Goal: Task Accomplishment & Management: Complete application form

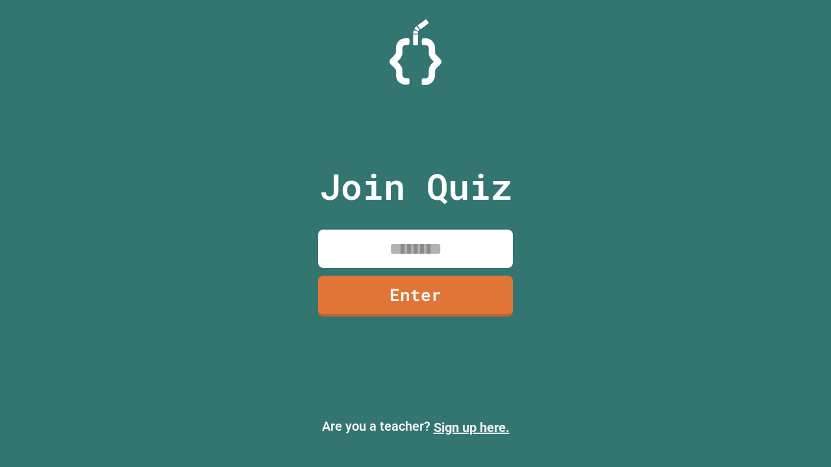
click at [471, 428] on link "Sign up here." at bounding box center [472, 428] width 76 height 16
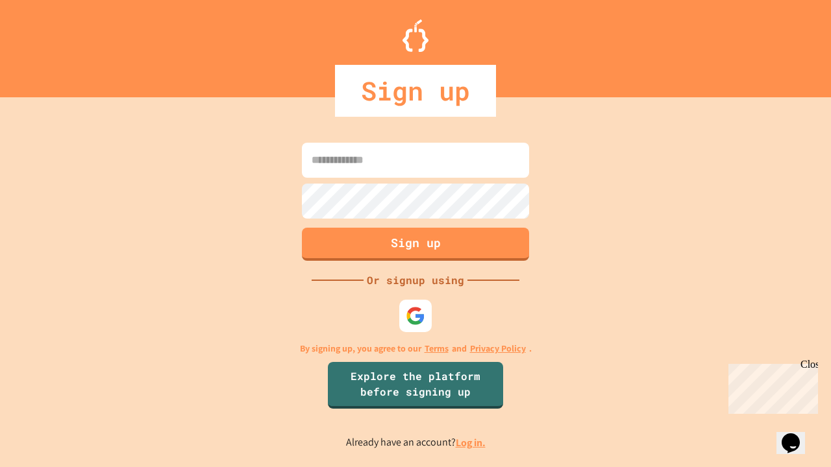
click at [471, 443] on link "Log in." at bounding box center [471, 443] width 30 height 14
